Goal: Transaction & Acquisition: Book appointment/travel/reservation

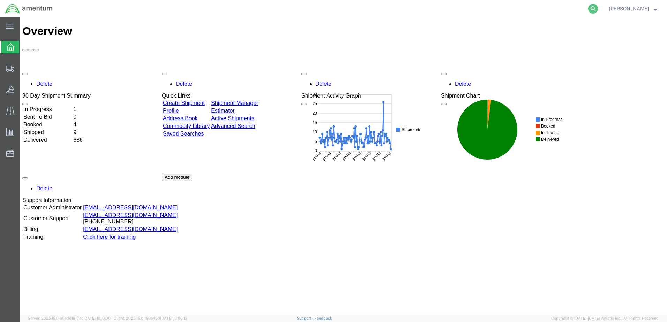
click at [598, 8] on icon at bounding box center [593, 9] width 10 height 10
type input "5"
type input "392862522795"
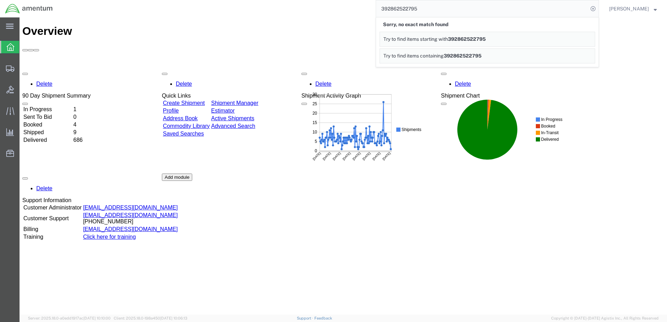
click at [514, 16] on input "392862522795" at bounding box center [482, 8] width 212 height 17
click at [635, 11] on span "[PERSON_NAME]" at bounding box center [629, 9] width 40 height 8
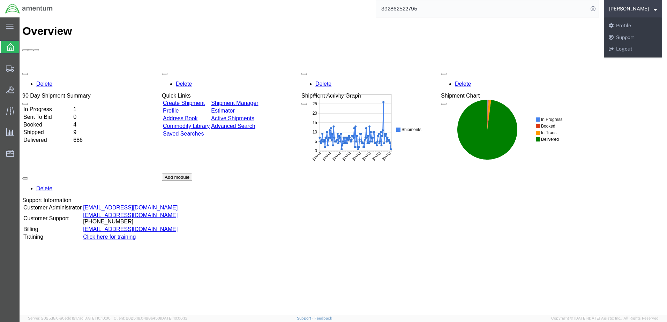
click at [479, 13] on input "392862522795" at bounding box center [482, 8] width 212 height 17
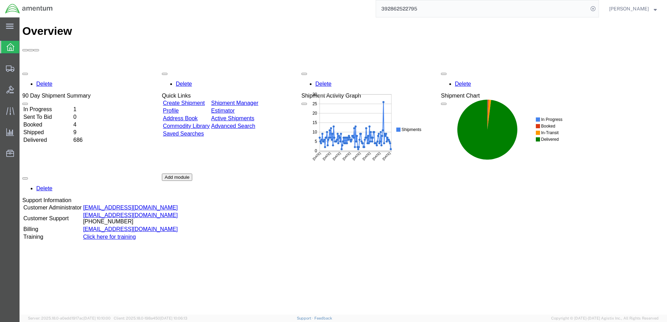
click at [415, 12] on input "392862522795" at bounding box center [482, 8] width 212 height 17
click at [11, 112] on icon at bounding box center [10, 111] width 8 height 8
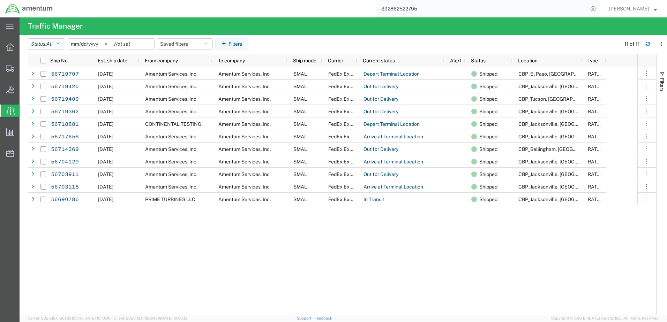
click at [60, 46] on icon "button" at bounding box center [58, 43] width 4 height 5
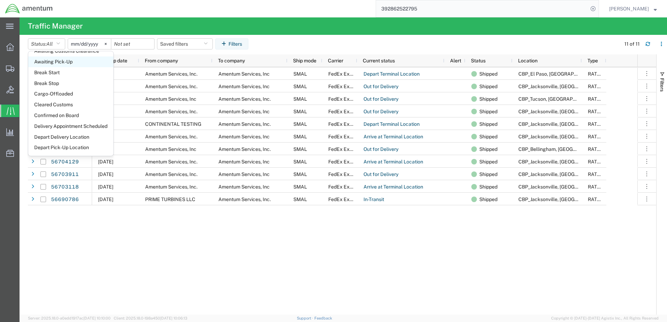
scroll to position [70, 0]
click at [111, 46] on svg-icon at bounding box center [105, 44] width 10 height 10
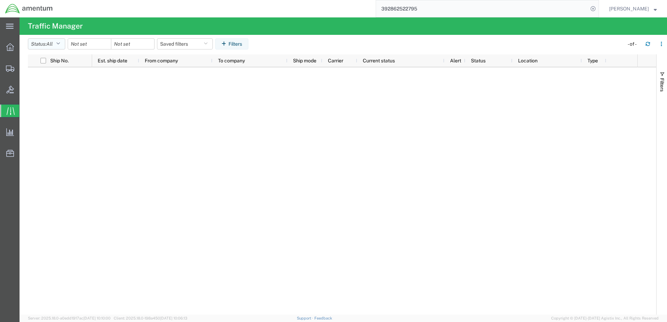
click at [59, 45] on icon "button" at bounding box center [58, 43] width 4 height 5
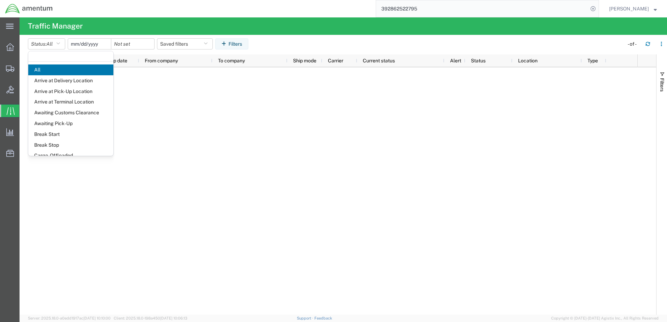
click at [81, 44] on input "date" at bounding box center [89, 44] width 43 height 10
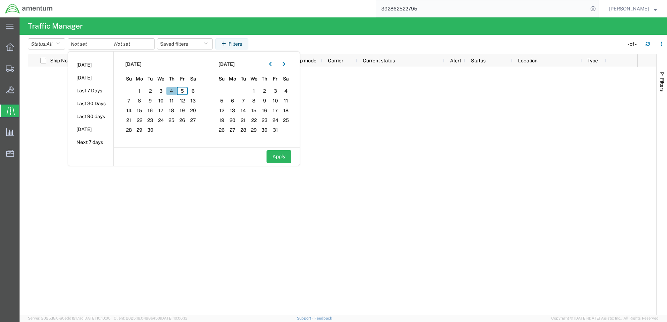
click at [175, 91] on span "4" at bounding box center [171, 91] width 11 height 8
click at [286, 157] on button "Apply" at bounding box center [278, 156] width 25 height 13
type input "[DATE]"
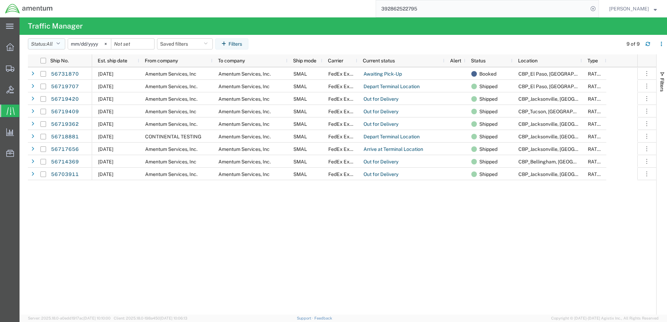
click at [63, 44] on button "Status: All" at bounding box center [46, 43] width 37 height 11
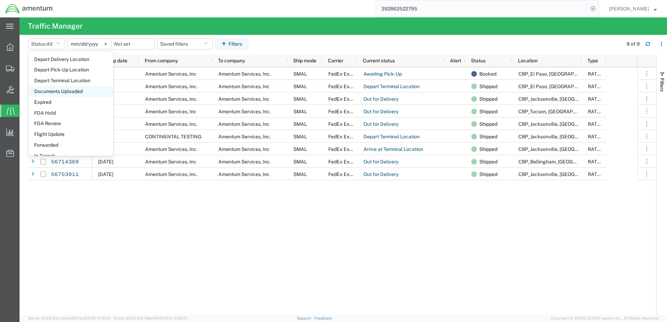
scroll to position [174, 0]
click at [11, 46] on icon at bounding box center [10, 47] width 8 height 8
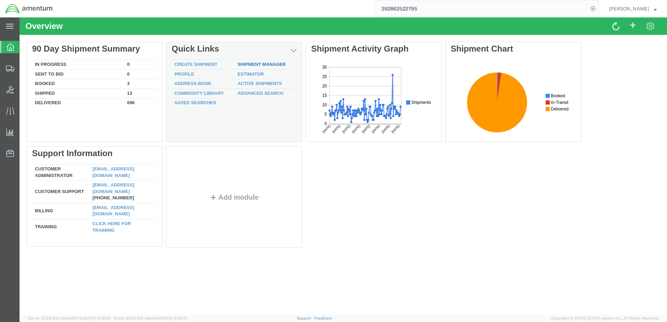
click at [257, 65] on link "Shipment Manager" at bounding box center [261, 64] width 48 height 5
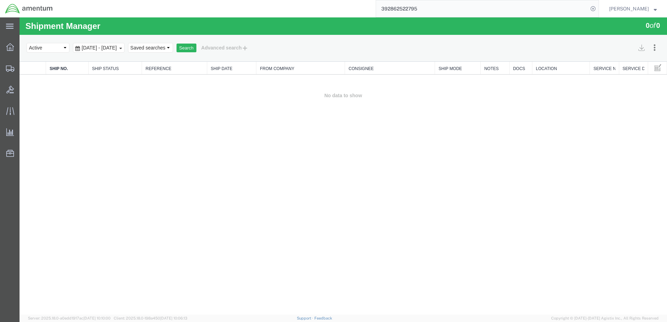
click at [102, 50] on span "[DATE] - [DATE]" at bounding box center [99, 48] width 39 height 6
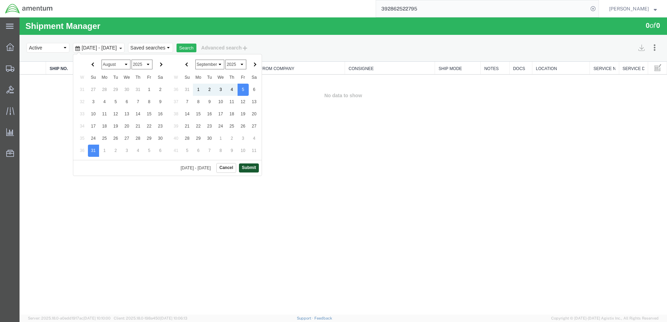
click at [254, 168] on button "Submit" at bounding box center [249, 168] width 20 height 9
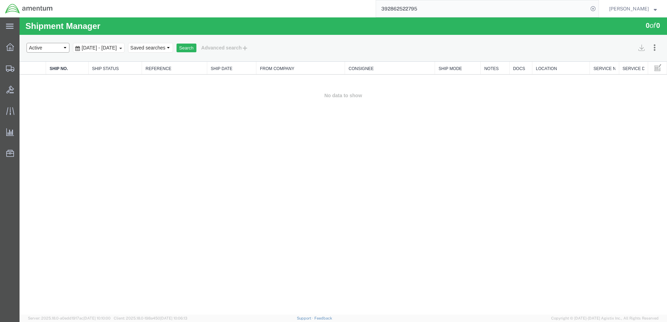
click at [62, 47] on select "Select status Active All Shipments Approved Booked Canceled Delivered Denied Ne…" at bounding box center [48, 48] width 43 height 10
select select "ALL"
click at [27, 43] on select "Select status Active All Shipments Approved Booked Canceled Delivered Denied Ne…" at bounding box center [48, 48] width 43 height 10
click at [196, 48] on button "Search" at bounding box center [186, 48] width 20 height 9
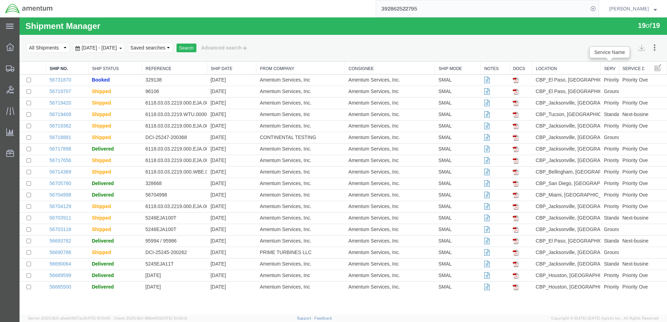
drag, startPoint x: 589, startPoint y: 69, endPoint x: 605, endPoint y: 71, distance: 16.1
click at [607, 70] on div "Ship No. Ship Status Reference Ship Date From Company Consignee Ship Mode Notes…" at bounding box center [343, 177] width 647 height 231
click at [155, 70] on link "Reference" at bounding box center [174, 69] width 58 height 6
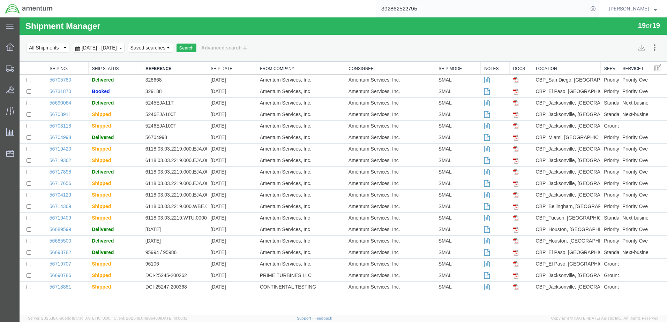
click at [155, 70] on link "Reference" at bounding box center [174, 69] width 58 height 6
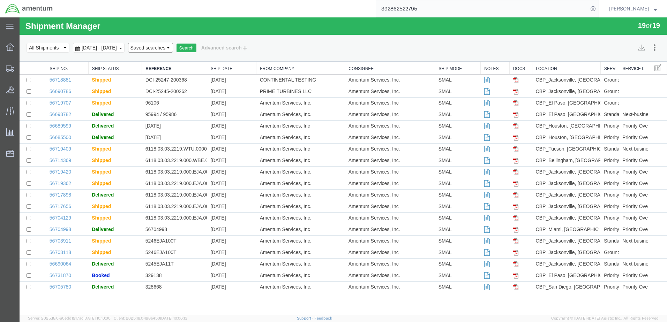
click at [173, 49] on select "Saved searches" at bounding box center [150, 48] width 45 height 10
drag, startPoint x: 438, startPoint y: 8, endPoint x: 373, endPoint y: 12, distance: 65.3
click at [373, 12] on div "392862522795" at bounding box center [328, 8] width 541 height 17
paste input "392862526194"
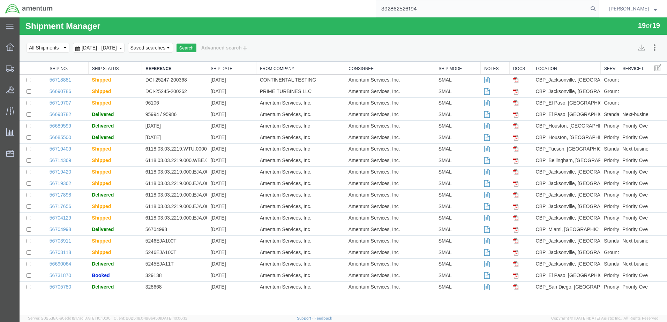
type input "392862526194"
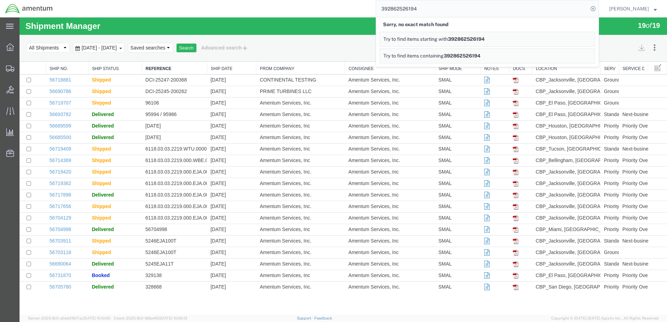
click at [439, 42] on link "Try to find items starting with 392862526194" at bounding box center [487, 39] width 216 height 15
click at [84, 49] on span "[DATE] - [DATE]" at bounding box center [99, 48] width 39 height 6
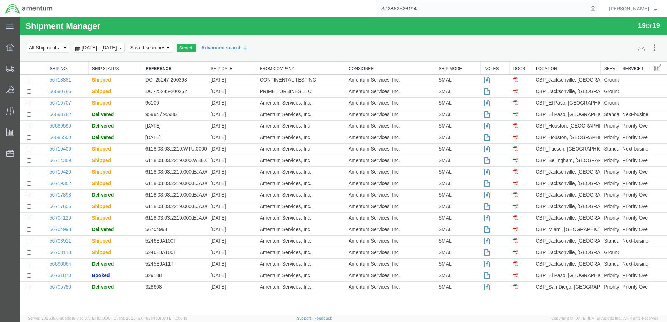
click at [253, 50] on button "Advanced search" at bounding box center [224, 48] width 57 height 12
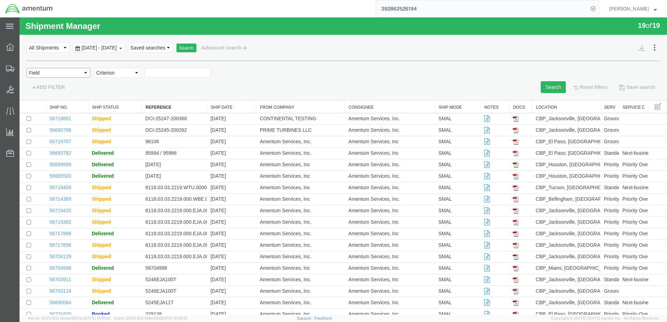
click at [84, 71] on select "Field Account Account Carrier Identifier Actual Delivery Date Actual Ship Date …" at bounding box center [59, 73] width 64 height 10
select select "servicelevel"
click at [27, 68] on select "Field Account Account Carrier Identifier Actual Delivery Date Actual Ship Date …" at bounding box center [59, 73] width 64 height 10
click at [183, 71] on span "Select one or more" at bounding box center [173, 72] width 52 height 7
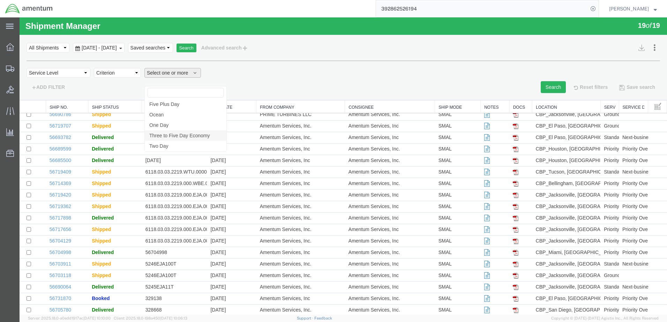
scroll to position [24, 0]
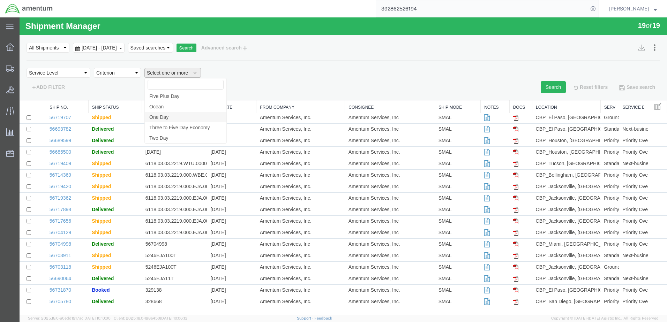
click at [171, 117] on link "One Day" at bounding box center [186, 117] width 82 height 10
select select "1 Day"
click at [540, 89] on button "Search" at bounding box center [552, 87] width 25 height 12
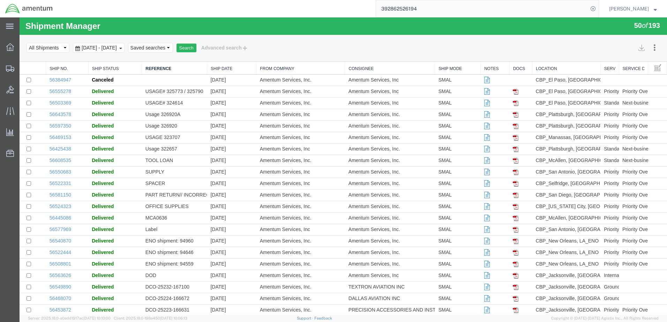
click at [223, 69] on link "Ship Date" at bounding box center [232, 69] width 42 height 6
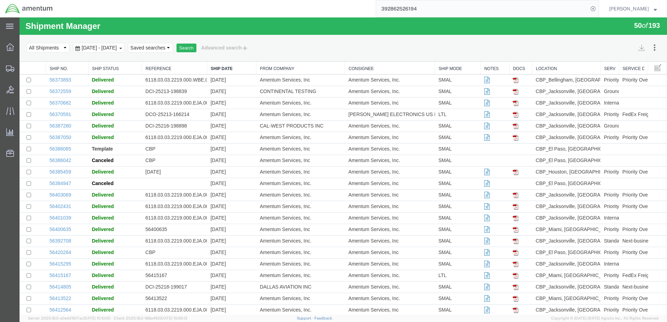
click at [221, 68] on link "Ship Date" at bounding box center [232, 69] width 42 height 6
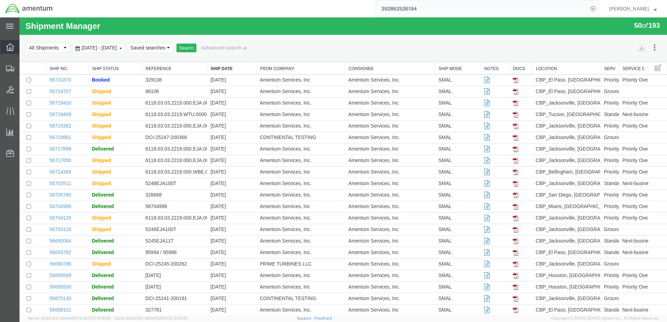
click at [12, 48] on icon at bounding box center [10, 47] width 8 height 8
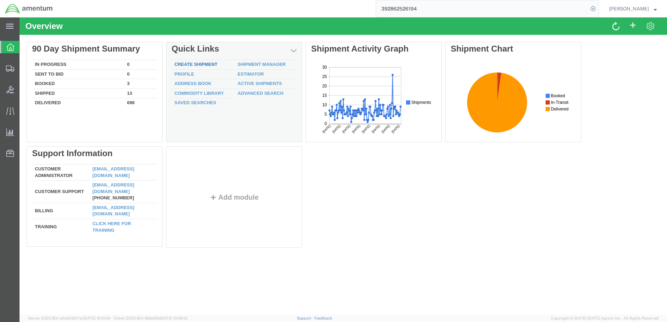
click at [201, 64] on link "Create Shipment" at bounding box center [195, 64] width 43 height 5
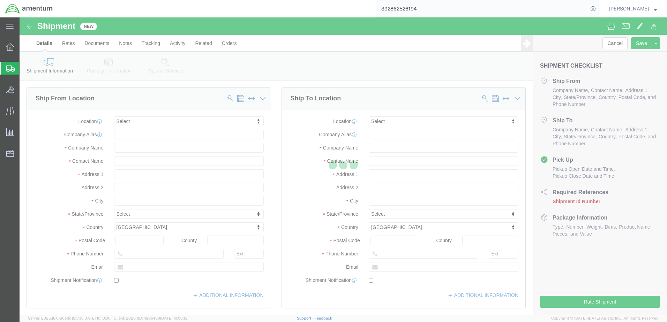
click at [142, 121] on div at bounding box center [343, 165] width 647 height 297
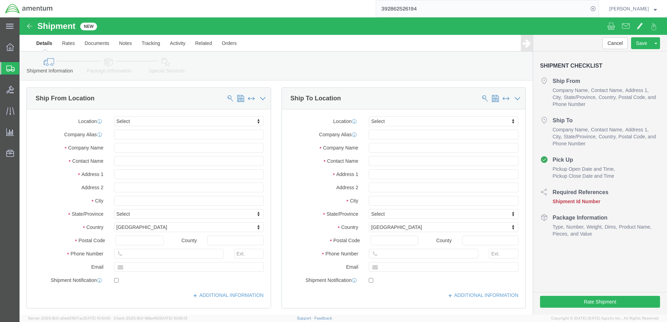
select select
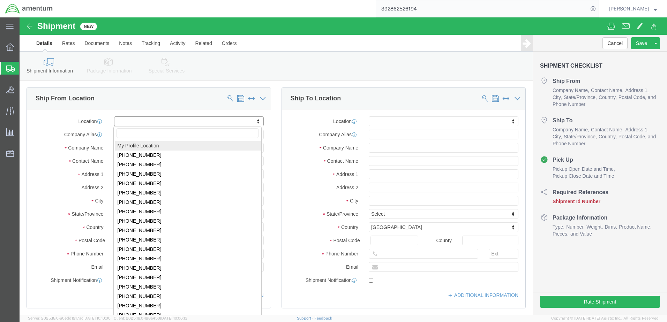
select select "MYPROFILE"
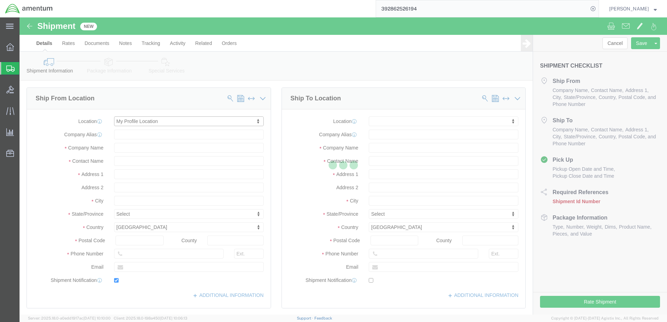
type input "Amentum Services, Inc."
type input "[PERSON_NAME]"
type input "Hangar 1002, [GEOGRAPHIC_DATA]"
type input "[GEOGRAPHIC_DATA]"
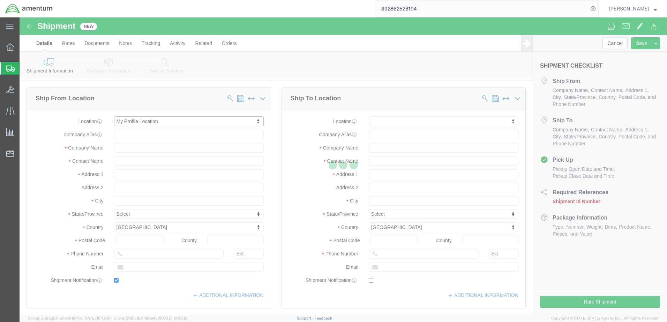
type input "32212"
type input "9049806801"
type input "[PERSON_NAME][EMAIL_ADDRESS][PERSON_NAME][DOMAIN_NAME]"
checkbox input "true"
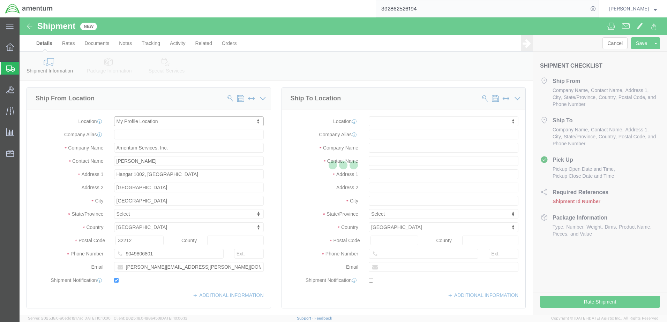
select select "FL"
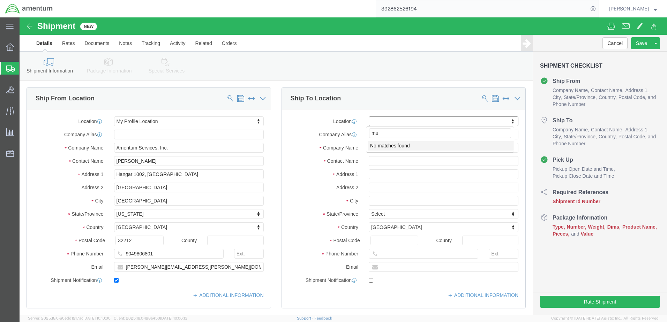
type input "m"
type input "Plat"
select select "49927"
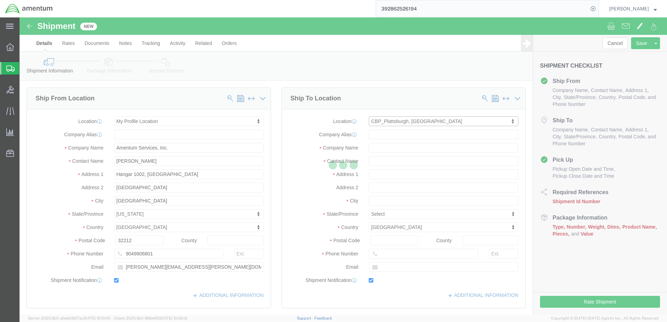
type input "Amentum Services, Inc"
type input "[PERSON_NAME]"
type input "[STREET_ADDRESS][US_STATE]"
type input "[GEOGRAPHIC_DATA]"
type input "12903"
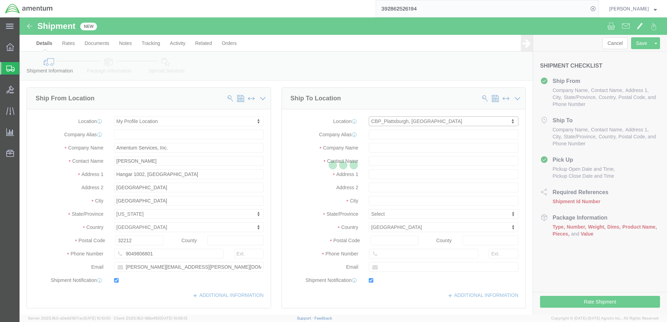
type input "[PHONE_NUMBER]"
type input "[PERSON_NAME][EMAIL_ADDRESS][PERSON_NAME][DOMAIN_NAME]"
checkbox input "true"
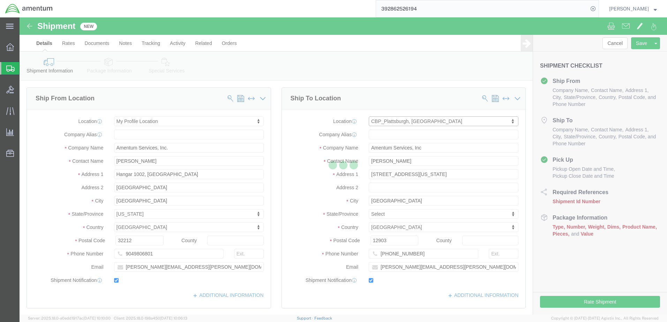
select select "NY"
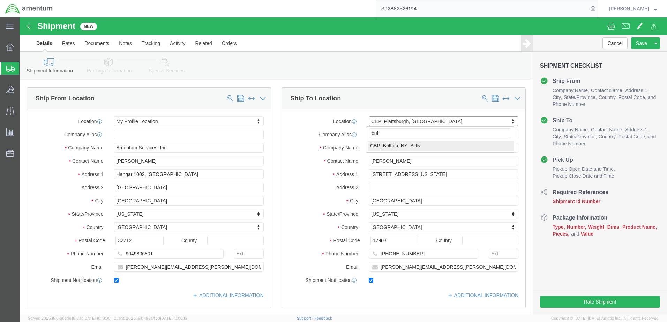
type input "buff"
select select "49919"
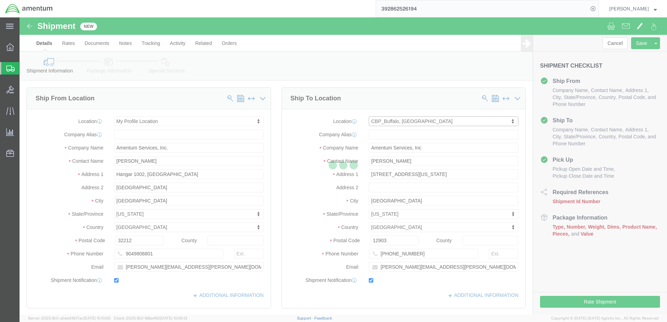
type input "[PERSON_NAME]"
type input "[STREET_ADDRESS]"
type input "[GEOGRAPHIC_DATA]"
type input "14304-1617"
type input "[PHONE_NUMBER]"
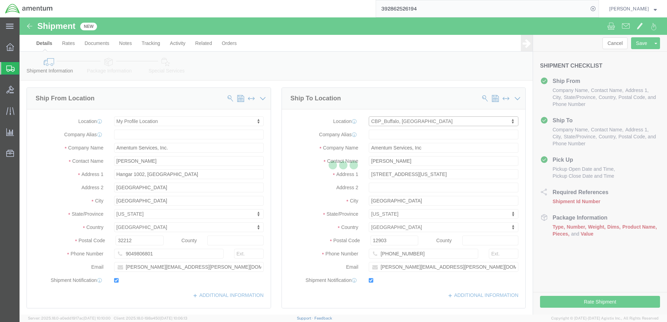
type input "[PERSON_NAME][EMAIL_ADDRESS][PERSON_NAME][DOMAIN_NAME]"
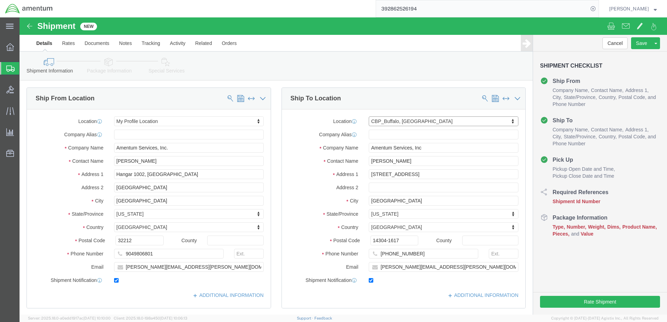
select select "NY"
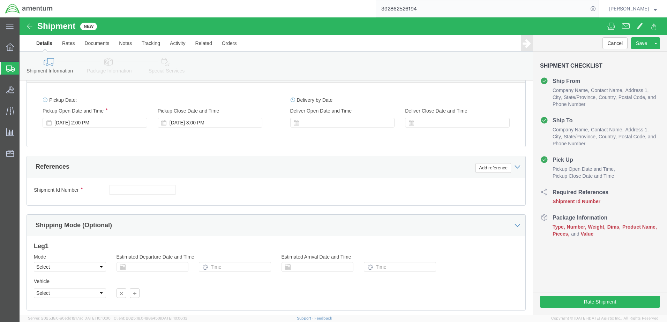
scroll to position [279, 0]
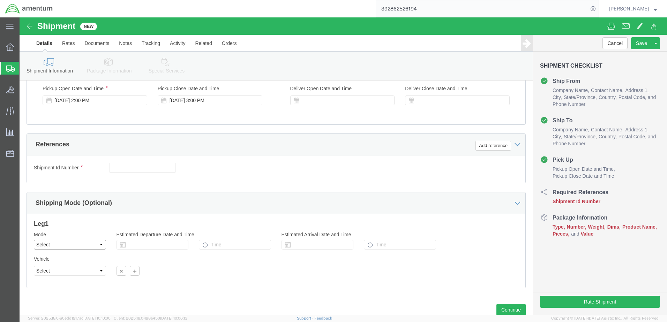
click select "Select Air Less than Truckload Multi-Leg Ocean Freight Rail Small Parcel Truckl…"
select select "SMAL"
click select "Select Air Less than Truckload Multi-Leg Ocean Freight Rail Small Parcel Truckl…"
drag, startPoint x: 102, startPoint y: 149, endPoint x: 111, endPoint y: 150, distance: 8.8
click input "text"
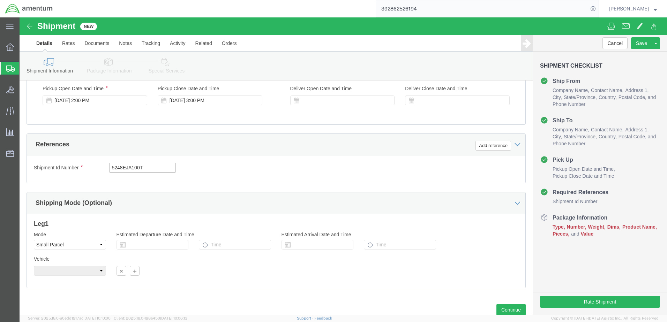
type input "5248EJA100T"
click button "Add reference"
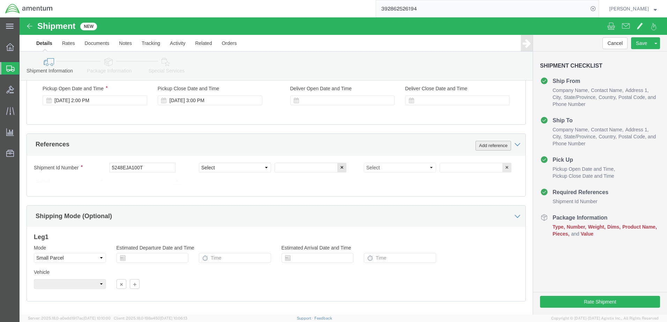
click button "Add reference"
click div "[DATE] 2:00 PM"
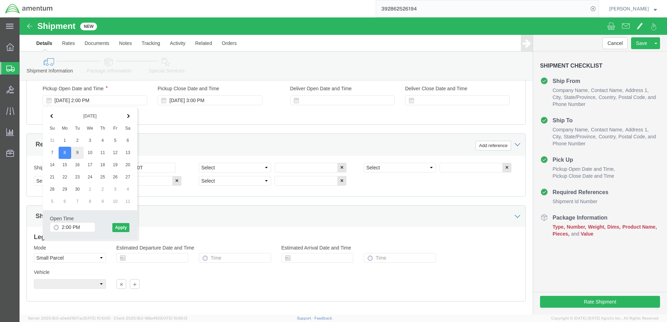
drag, startPoint x: 48, startPoint y: 137, endPoint x: 58, endPoint y: 137, distance: 10.5
click input "2:00 PM"
type input "2:30 PM"
click button "Apply"
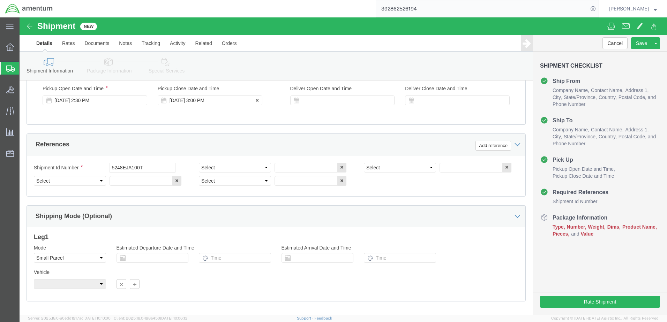
click div "[DATE] 3:00 PM"
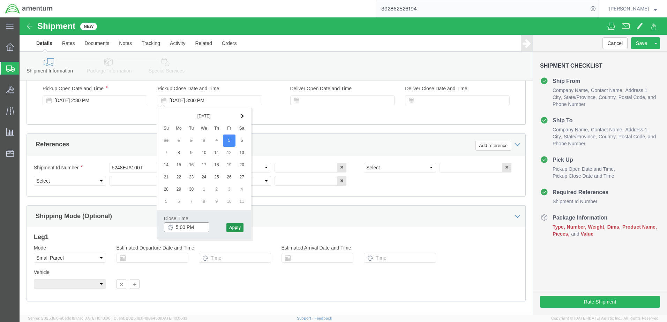
type input "5:00 PM"
click button "Apply"
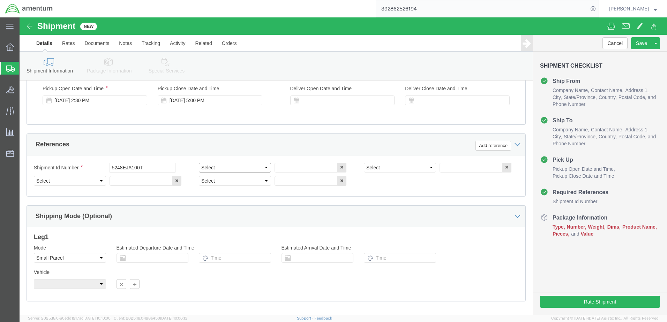
click select "Select Account Type Activity ID Airline Appointment Number ASN Batch Request # …"
select select "DEPT"
click select "Select Account Type Activity ID Airline Appointment Number ASN Batch Request # …"
click input "text"
type input "c"
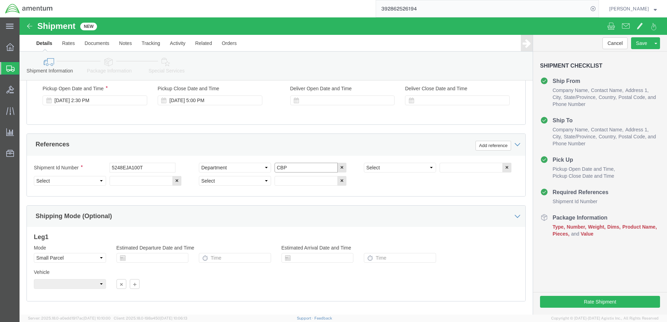
type input "CBP"
click select "Select Account Type Activity ID Airline Appointment Number ASN Batch Request # …"
select select "GLCD"
click select "Select Account Type Activity ID Airline Appointment Number ASN Batch Request # …"
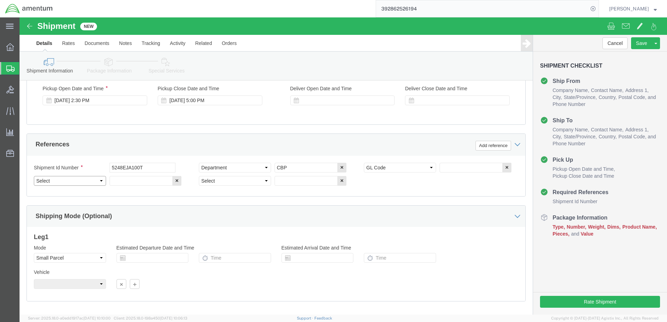
select select "PROJNUM"
click select "Select Account Type Activity ID Airline Appointment Number ASN Batch Request # …"
select select "CUSTREF"
click select "Select Account Type Activity ID Airline Appointment Number ASN Batch Request # …"
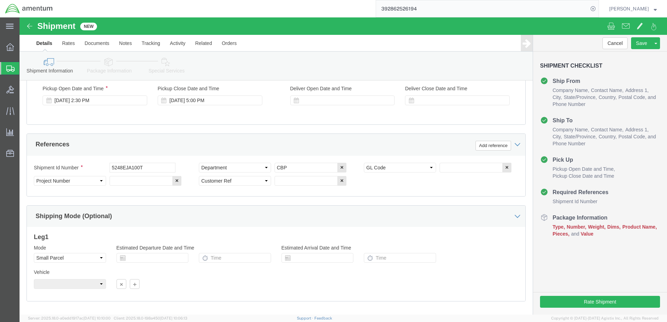
click div "Select Account Type Activity ID Airline Appointment Number ASN Batch Request # …"
click input "text"
paste input "[PERSON_NAME] Compass"
type input "[PERSON_NAME] Compass"
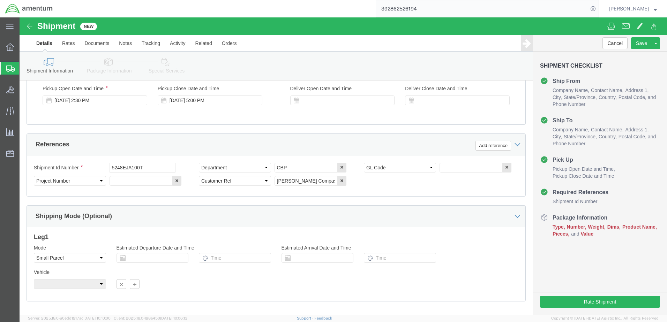
click div "Vehicle Size Container Number Owner Select Shipper Vessel"
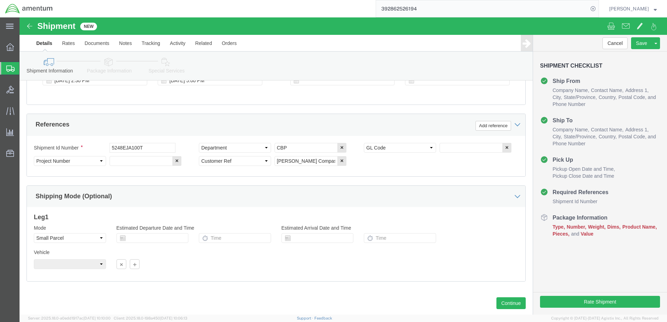
scroll to position [315, 0]
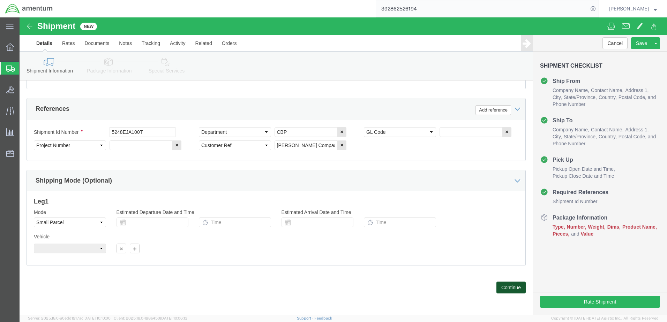
click button "Continue"
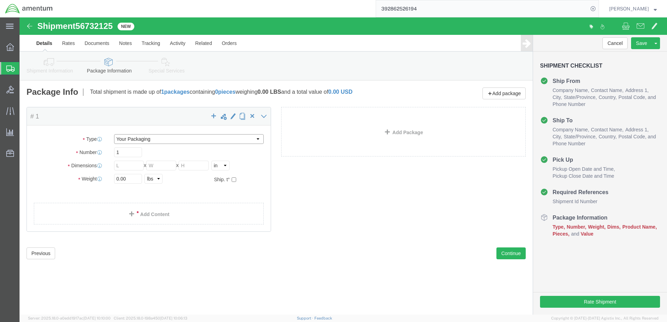
click select "Select Bale(s) Basket(s) Bolt(s) Bottle(s) Buckets Bulk Bundle(s) Can(s) Cardbo…"
select select "TUB"
click select "Select Bale(s) Basket(s) Bolt(s) Bottle(s) Buckets Bulk Bundle(s) Can(s) Cardbo…"
type input "38.00"
type input "6.00"
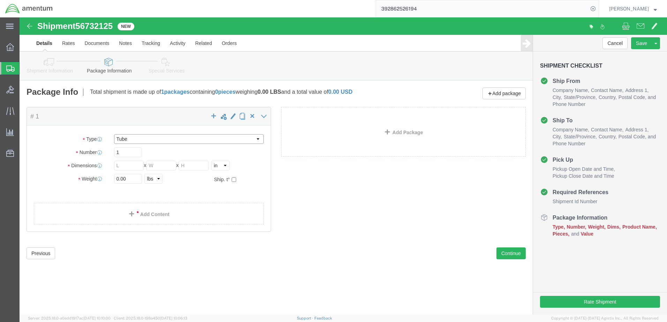
type input "6.00"
click input "0.00"
type input "1.60"
click div "Package Content # 1 1 x Tube Package Type Select Bale(s) Basket(s) Bolt(s) Bott…"
click link "Add Content"
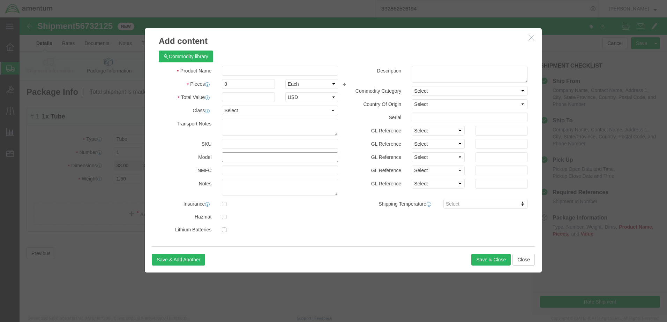
click input "text"
paste input "101-01200"
type input "101-01200"
click input "text"
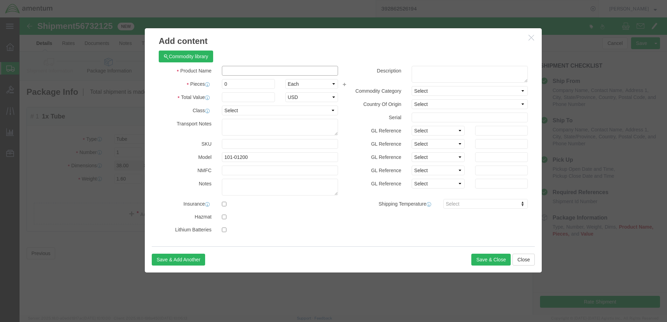
paste input "[PERSON_NAME] Compass"
type input "[PERSON_NAME] Compass"
drag, startPoint x: 217, startPoint y: 67, endPoint x: 198, endPoint y: 62, distance: 20.0
click div "0"
type input "1"
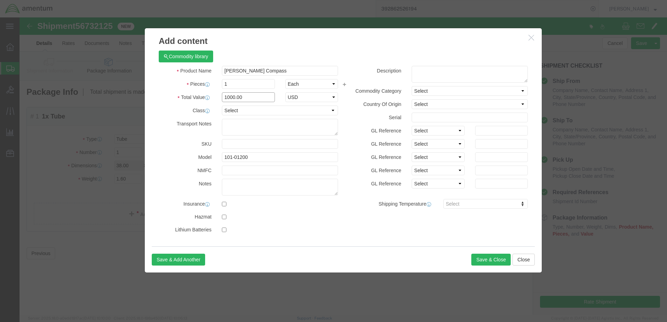
type input "1000.00"
select select "USD"
click select "Select 50 55 60 65 70 85 92.5 100 125 175 250 300 400"
select select "250"
click select "Select 50 55 60 65 70 85 92.5 100 125 175 250 300 400"
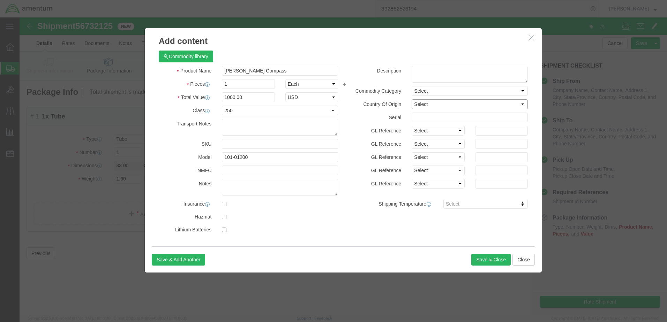
click select "Select [GEOGRAPHIC_DATA] [GEOGRAPHIC_DATA] [GEOGRAPHIC_DATA] [GEOGRAPHIC_DATA] …"
select select "US"
click select "Select [GEOGRAPHIC_DATA] [GEOGRAPHIC_DATA] [GEOGRAPHIC_DATA] [GEOGRAPHIC_DATA] …"
click input "text"
click div "Description Commodity Category Select Country Of Origin Select [GEOGRAPHIC_DATA…"
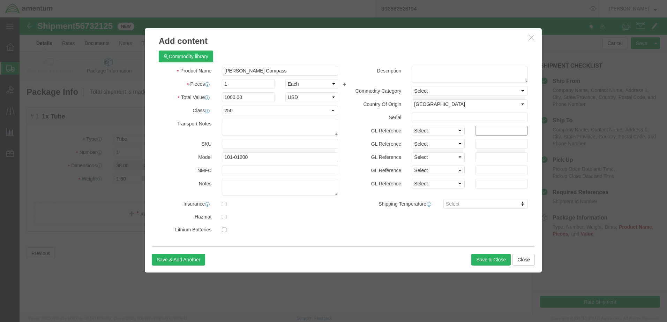
click input "text"
paste input "6118.03.03.2219.000.EJA.0000"
type input "6118.03.03.2219.000.EJA.0000"
click input "text"
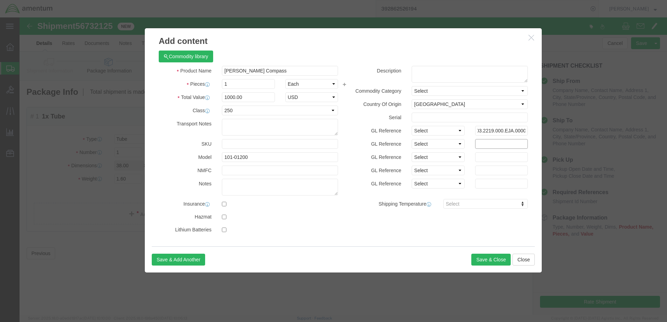
scroll to position [0, 0]
paste input "6118.03.03.2219.000.EJA.0000"
type input "6118.03.03.2219.000.EJA.0000"
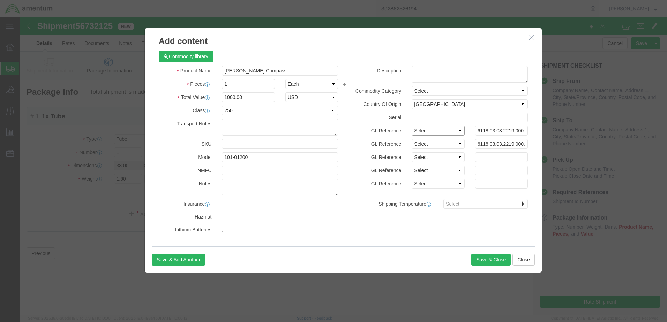
click select "Select Account Type Activity ID Airline Appointment Number ASN Batch Number Bil…"
select select "GLCD"
click select "Select Account Type Activity ID Airline Appointment Number ASN Batch Number Bil…"
select select "PROJNUM"
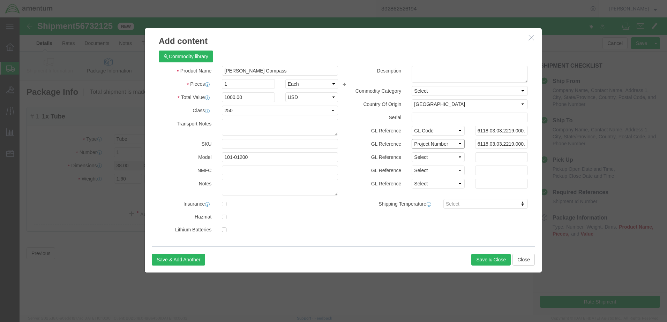
click select "Select Account Type Activity ID Airline Appointment Number ASN Batch Number Bil…"
click button "Save & Close"
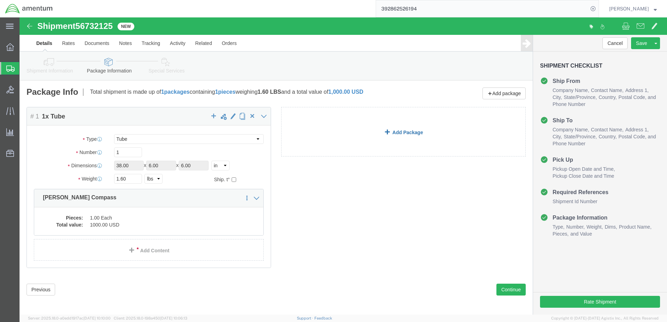
click link "Add Package"
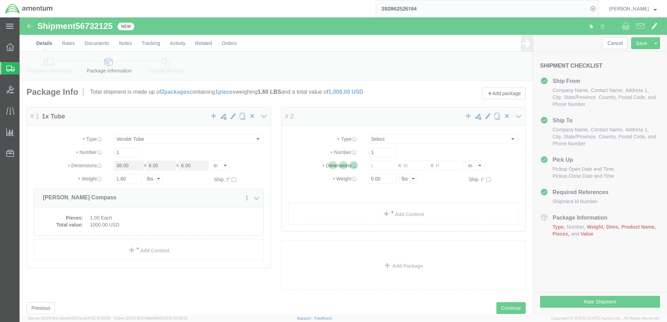
select select "TUB"
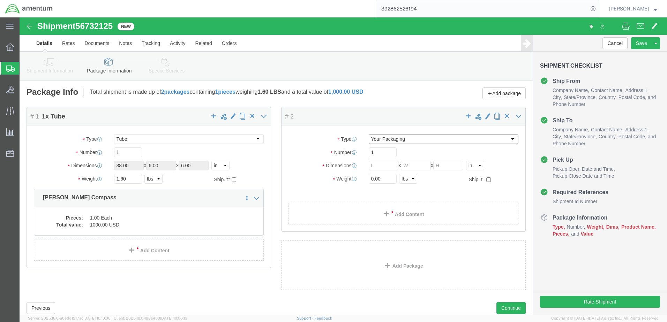
click select "Select Bale(s) Basket(s) Bolt(s) Bottle(s) Buckets Bulk Bundle(s) Can(s) Cardbo…"
select select "CBOX"
click select "Select Bale(s) Basket(s) Bolt(s) Bottle(s) Buckets Bulk Bundle(s) Can(s) Cardbo…"
click input "text"
type input "13"
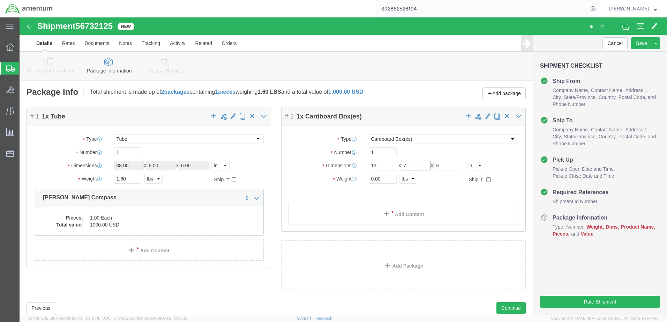
type input "7"
click input "0.00"
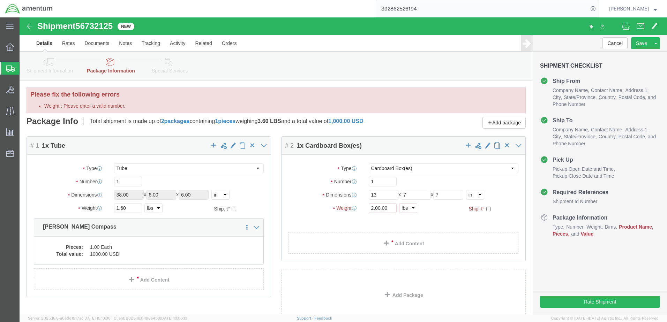
click ul
click input "2.00.00"
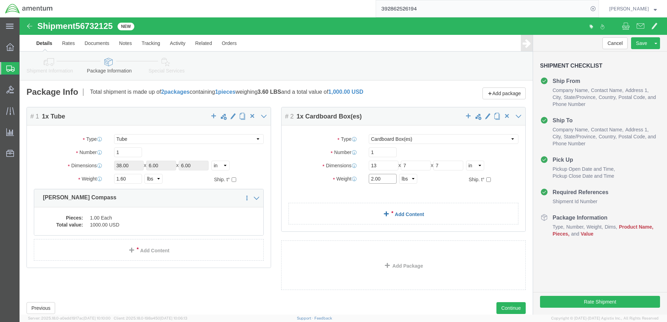
type input "2.00"
click link "Add Content"
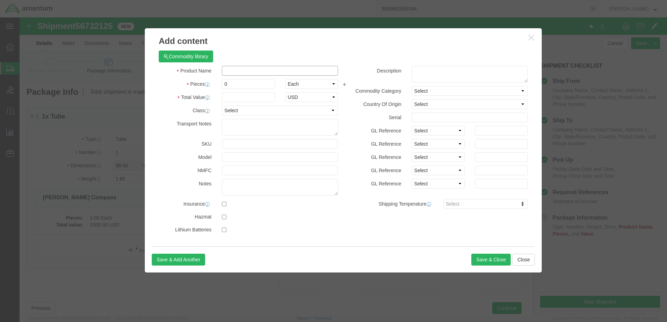
click input "text"
type input "[PERSON_NAME] Compass Pouch"
type input "1"
type input "500.00"
select select "USD"
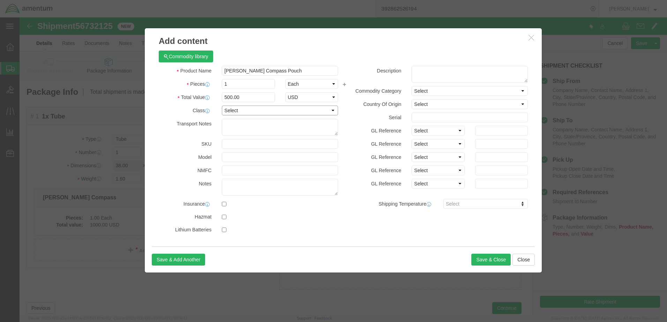
click select "Select 50 55 60 65 70 85 92.5 100 125 175 250 300 400"
select select "250"
click select "Select 50 55 60 65 70 85 92.5 100 125 175 250 300 400"
click input "text"
paste input "6118.03.03.2219.000.EJA.0000"
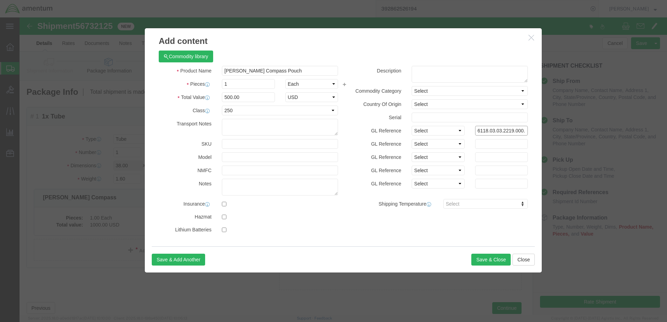
scroll to position [0, 20]
type input "6118.03.03.2219.000.EJA.0000"
click input "text"
paste input "6118.03.03.2219.000.EJA.0000"
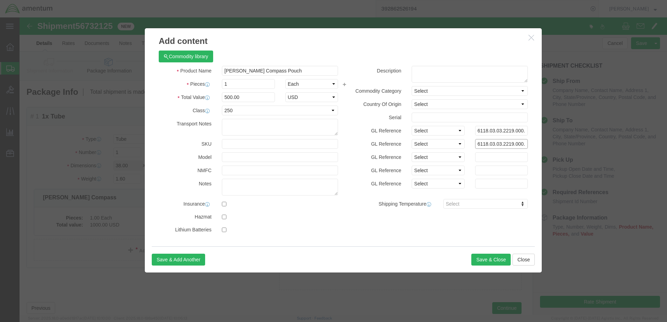
scroll to position [0, 20]
type input "6118.03.03.2219.000.EJA.0000"
drag, startPoint x: 433, startPoint y: 110, endPoint x: 436, endPoint y: 112, distance: 3.8
click select "Select Account Type Activity ID Airline Appointment Number ASN Batch Number Bil…"
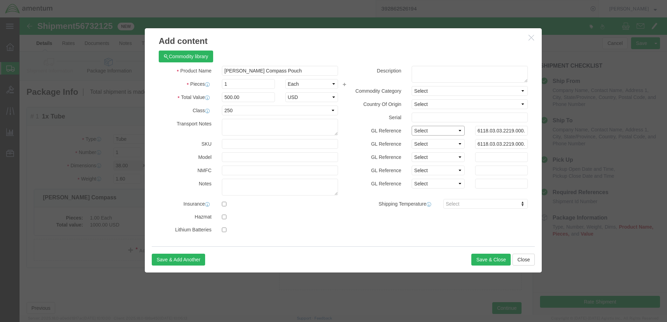
select select "GLCD"
click select "Select Account Type Activity ID Airline Appointment Number ASN Batch Number Bil…"
select select "PROJNUM"
click select "Select Account Type Activity ID Airline Appointment Number ASN Batch Number Bil…"
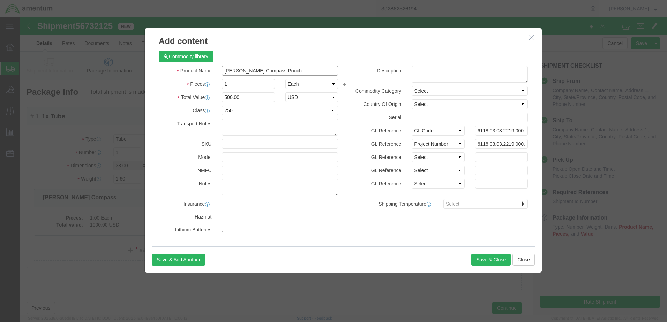
drag, startPoint x: 252, startPoint y: 53, endPoint x: 173, endPoint y: 51, distance: 79.6
click div "Product Name [PERSON_NAME] Compass Pouch"
click textarea
paste textarea "[PERSON_NAME] Compass Pouch"
type textarea "[PERSON_NAME] Compass Pouch"
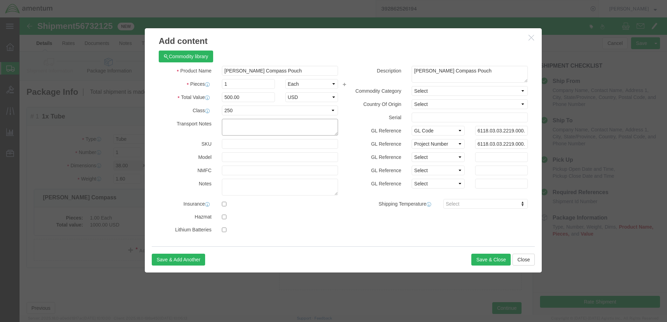
click textarea
click textarea "Fragile. handle with care!"
type textarea "Fragile. Handle with care!"
click button "Save & Close"
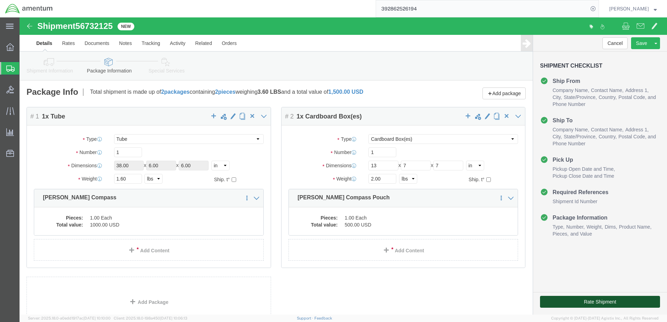
click button "Rate Shipment"
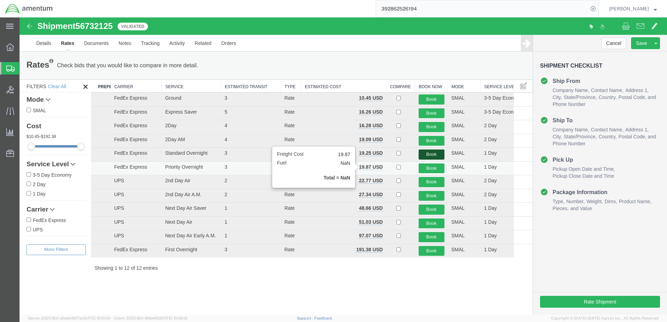
drag, startPoint x: 436, startPoint y: 156, endPoint x: 349, endPoint y: 164, distance: 86.9
click at [350, 164] on tbody "FedEx Express Ground 3 Rate 10.45 USD Book SMAL 3-5 Day Economy FedEx Express E…" at bounding box center [311, 175] width 441 height 165
click at [430, 169] on button "Book" at bounding box center [431, 169] width 26 height 10
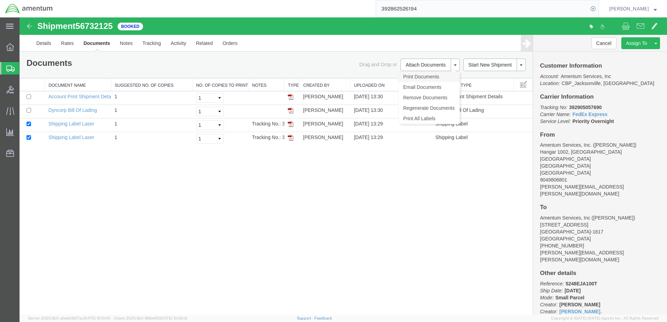
click at [411, 77] on link "Print Documents" at bounding box center [429, 76] width 61 height 10
click at [27, 111] on input "checkbox" at bounding box center [29, 110] width 5 height 5
checkbox input "true"
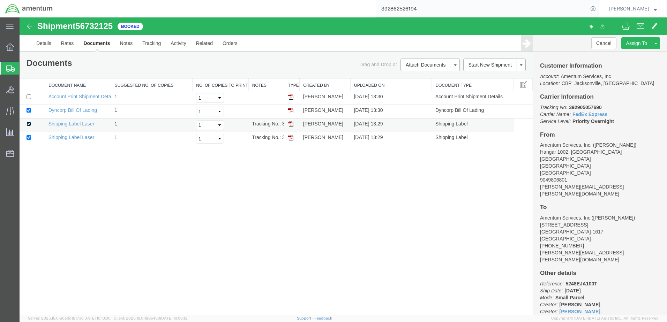
click at [28, 123] on input "checkbox" at bounding box center [29, 124] width 5 height 5
checkbox input "false"
click at [32, 136] on td at bounding box center [32, 139] width 25 height 14
click at [29, 136] on input "checkbox" at bounding box center [29, 137] width 5 height 5
checkbox input "false"
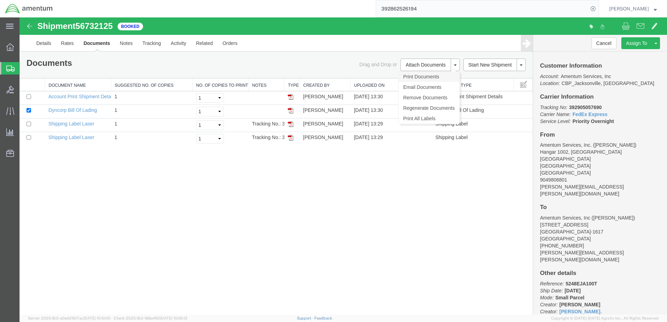
click at [421, 78] on link "Print Documents" at bounding box center [429, 76] width 61 height 10
